Goal: Find specific page/section: Find specific page/section

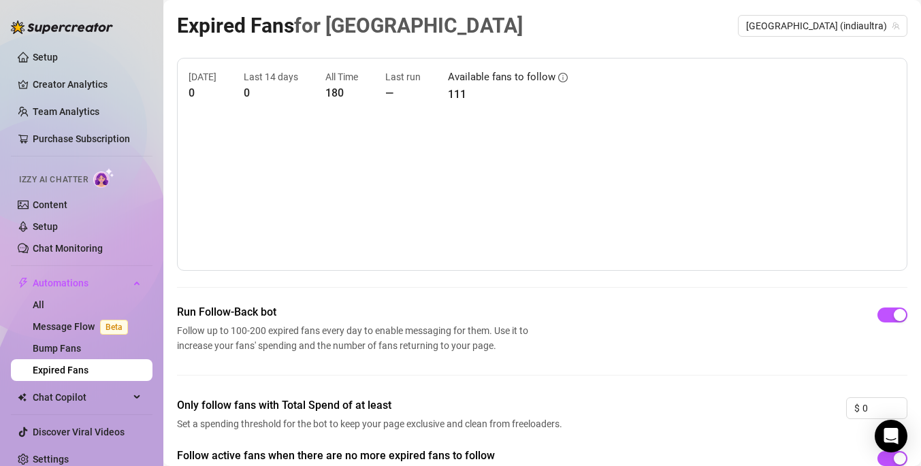
click at [459, 91] on article "111" at bounding box center [508, 94] width 120 height 17
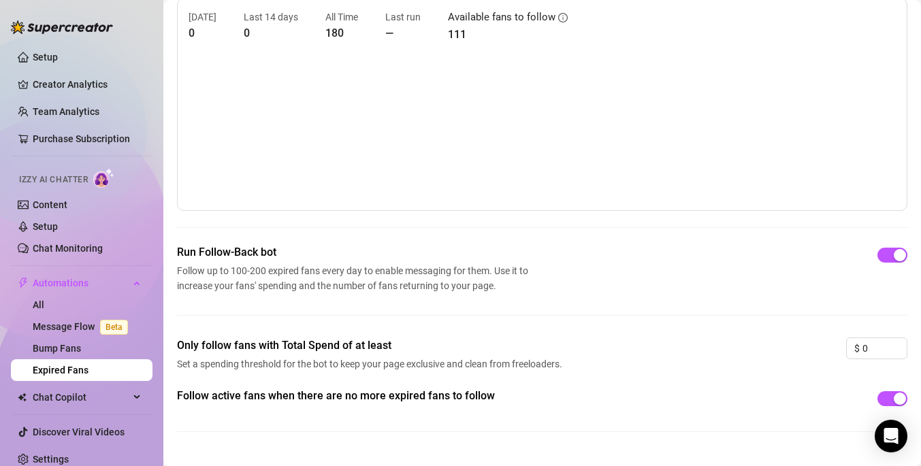
scroll to position [74, 0]
